Goal: Task Accomplishment & Management: Use online tool/utility

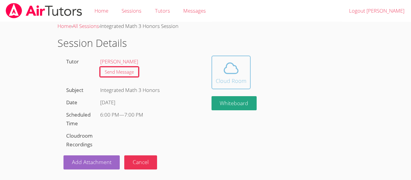
click at [243, 75] on span at bounding box center [231, 68] width 31 height 17
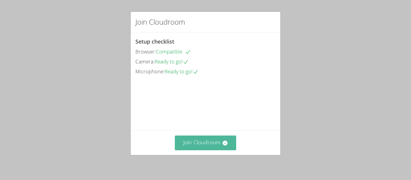
click at [192, 137] on button "Join Cloudroom" at bounding box center [206, 143] width 62 height 15
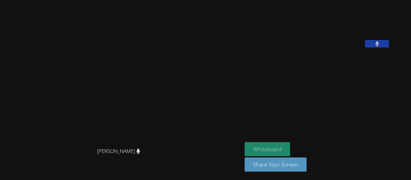
click at [290, 145] on button "Whiteboard" at bounding box center [267, 149] width 45 height 14
click at [389, 48] on button at bounding box center [377, 44] width 24 height 8
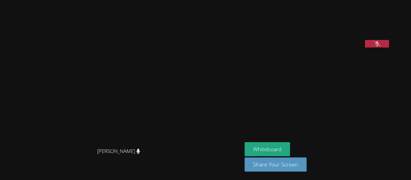
click at [389, 48] on button at bounding box center [377, 44] width 24 height 8
click at [380, 46] on icon at bounding box center [377, 43] width 6 height 5
click at [389, 48] on button at bounding box center [377, 44] width 24 height 8
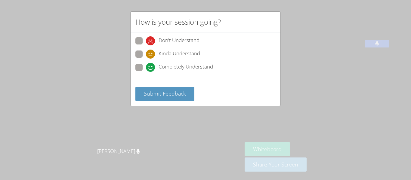
click at [146, 72] on span at bounding box center [146, 72] width 0 height 0
click at [146, 68] on input "Completely Understand" at bounding box center [148, 66] width 5 height 5
radio input "true"
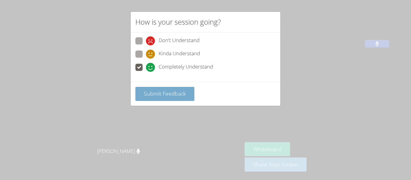
click at [154, 91] on span "Submit Feedback" at bounding box center [165, 93] width 42 height 7
